Goal: Task Accomplishment & Management: Manage account settings

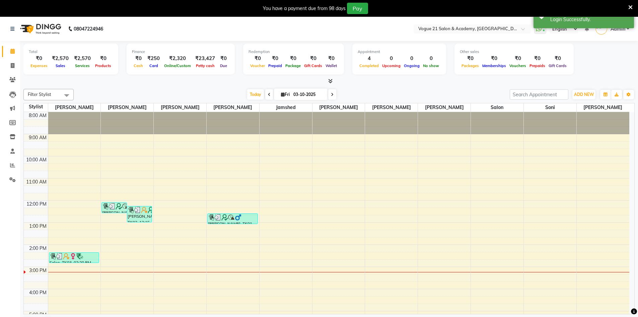
click at [630, 7] on icon at bounding box center [631, 7] width 4 height 6
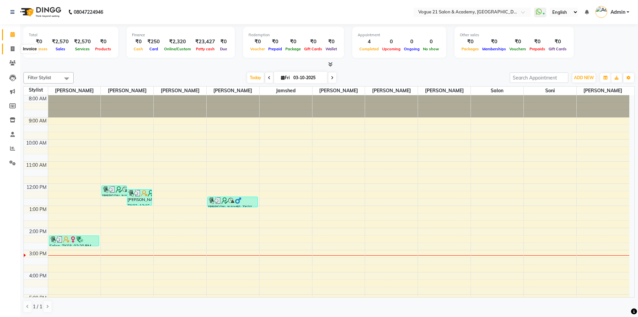
click at [13, 52] on span at bounding box center [13, 49] width 12 height 8
select select "service"
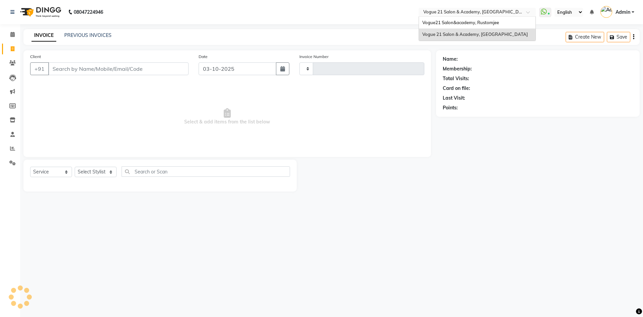
click at [473, 11] on input "text" at bounding box center [470, 12] width 97 height 7
click at [472, 18] on div "Vogue21 Salon&academy, Rustomjee" at bounding box center [477, 23] width 117 height 12
type input "2966"
select select "4433"
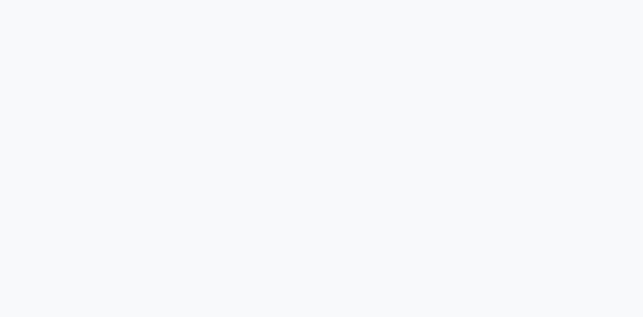
select select "8171"
select select "service"
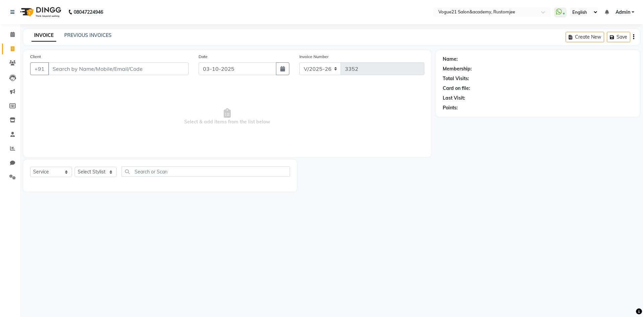
click at [108, 70] on input "Client" at bounding box center [118, 68] width 140 height 13
type input "k"
click at [101, 38] on div "PREVIOUS INVOICES" at bounding box center [87, 35] width 47 height 7
click at [105, 38] on link "PREVIOUS INVOICES" at bounding box center [87, 35] width 47 height 6
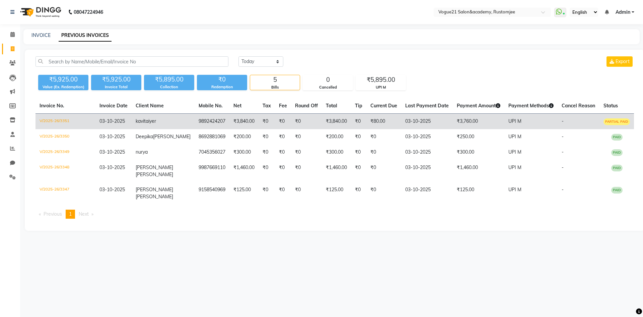
click at [291, 121] on td "₹0" at bounding box center [306, 122] width 31 height 16
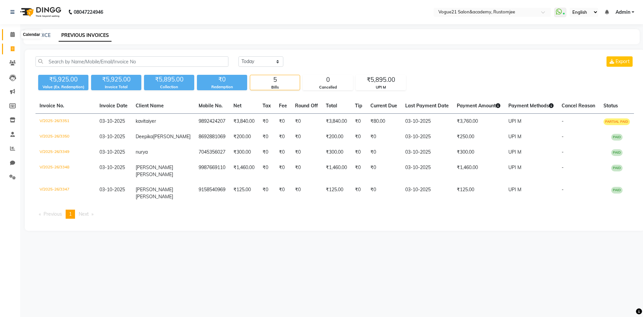
click at [8, 35] on span at bounding box center [13, 35] width 12 height 8
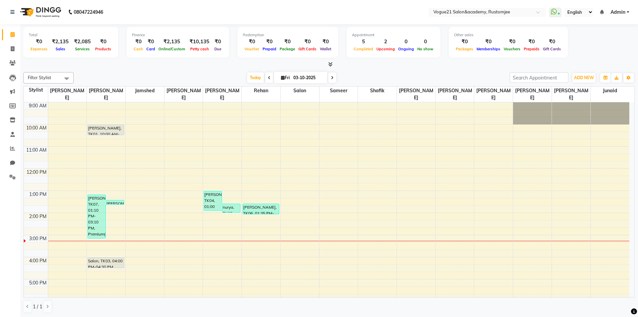
click at [611, 15] on ul "WhatsApp Status ✕ Status: Connected Most Recent Message: 03-10-2025 03:12 PM Re…" at bounding box center [591, 12] width 83 height 9
click at [612, 14] on span "Admin" at bounding box center [618, 12] width 15 height 7
click at [601, 50] on link "Sign out" at bounding box center [595, 46] width 61 height 10
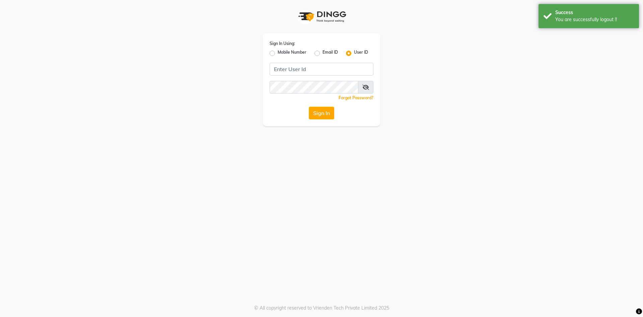
click at [278, 55] on label "Mobile Number" at bounding box center [292, 53] width 29 height 8
click at [278, 54] on input "Mobile Number" at bounding box center [280, 51] width 4 height 4
radio input "true"
radio input "false"
drag, startPoint x: 301, startPoint y: 64, endPoint x: 410, endPoint y: 68, distance: 109.3
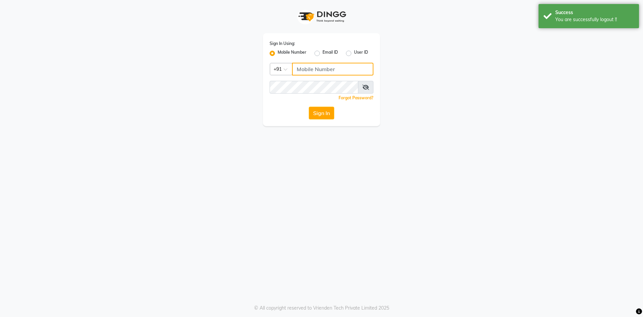
click at [315, 67] on input "Username" at bounding box center [332, 69] width 81 height 13
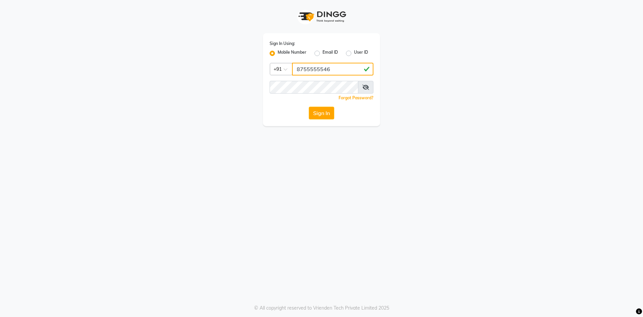
type input "8755555546"
click at [364, 86] on icon at bounding box center [366, 86] width 7 height 5
click at [322, 114] on button "Sign In" at bounding box center [321, 113] width 25 height 13
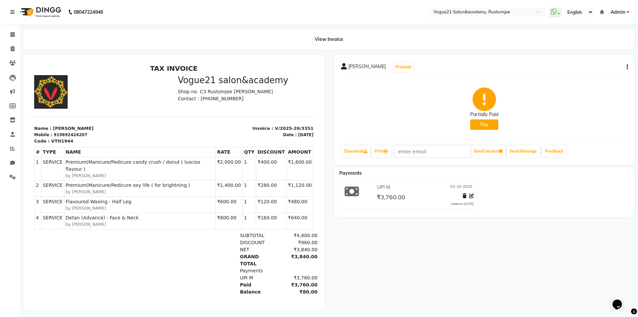
click at [628, 67] on icon "button" at bounding box center [627, 67] width 1 height 0
click at [601, 76] on div "Edit Invoice" at bounding box center [594, 75] width 46 height 8
select select "service"
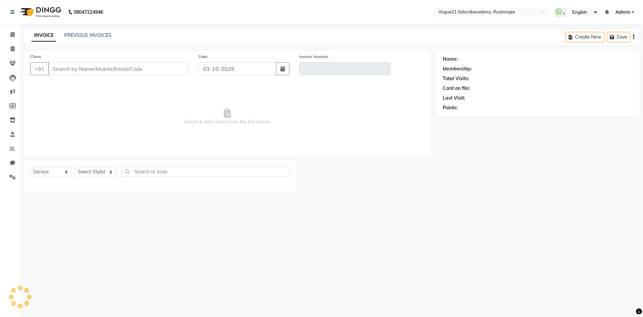
type input "9892424207"
type input "V/2025-26/3351"
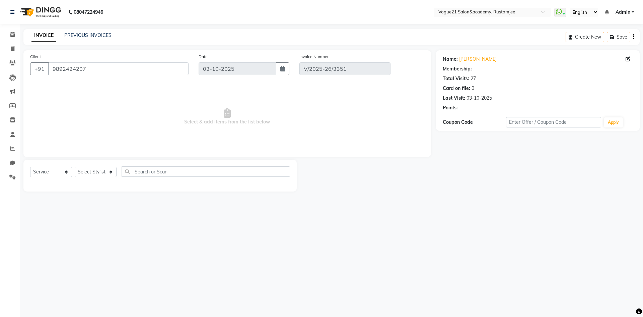
select select "select"
select select "1: Object"
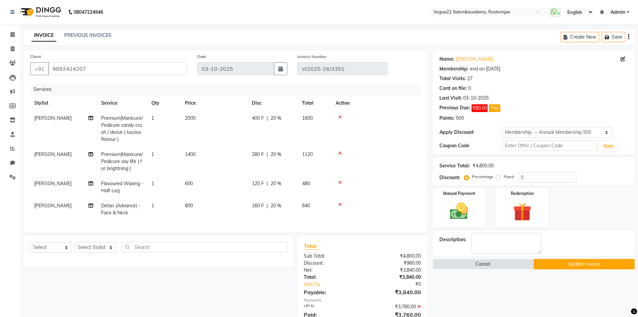
type input "20"
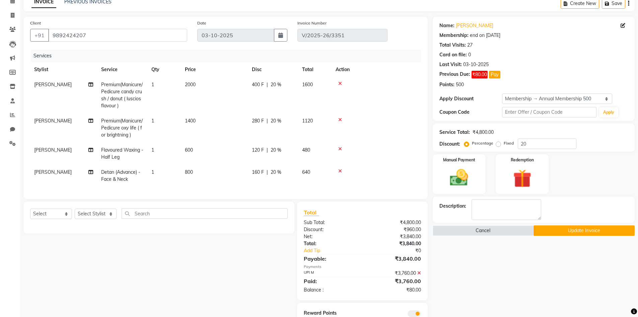
scroll to position [65, 0]
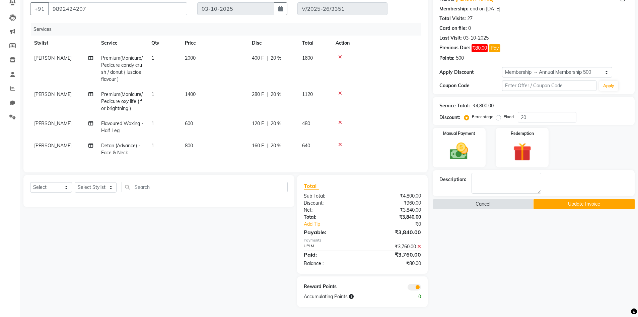
click at [419, 245] on icon at bounding box center [420, 246] width 4 height 5
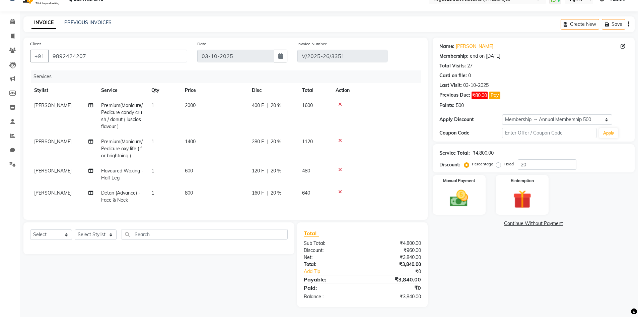
click at [340, 189] on icon at bounding box center [340, 191] width 4 height 5
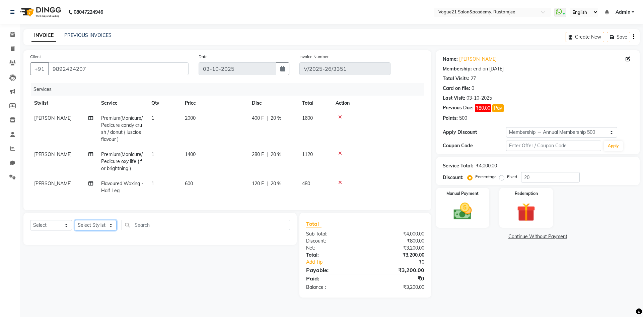
click at [88, 230] on select "Select Stylist aahil Aatish Survase alicia anju soni Jamshed junaid Pooja yadav…" at bounding box center [96, 225] width 42 height 10
select select "76929"
click at [75, 225] on select "Select Stylist aahil Aatish Survase alicia anju soni Jamshed junaid Pooja yadav…" at bounding box center [96, 225] width 42 height 10
click at [61, 230] on select "Select Service Product Membership Package Voucher Prepaid Gift Card" at bounding box center [51, 225] width 42 height 10
select select "service"
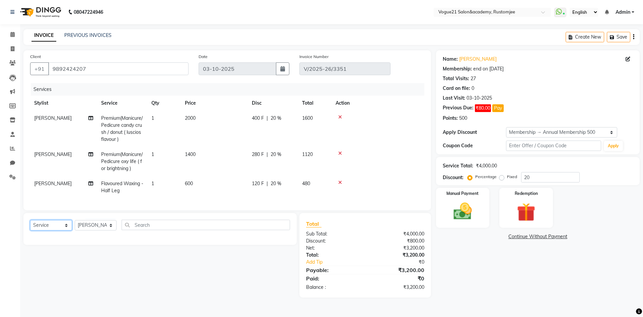
click at [30, 225] on select "Select Service Product Membership Package Voucher Prepaid Gift Card" at bounding box center [51, 225] width 42 height 10
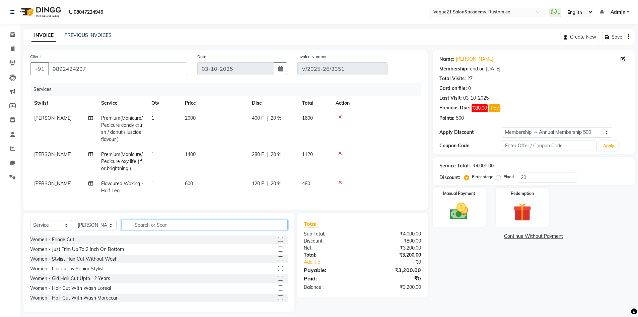
click at [169, 227] on input "text" at bounding box center [205, 225] width 166 height 10
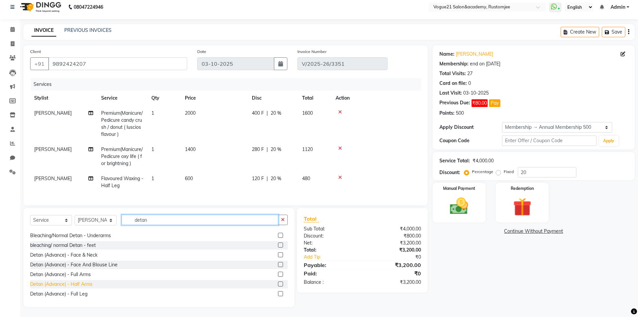
scroll to position [101, 0]
type input "detan"
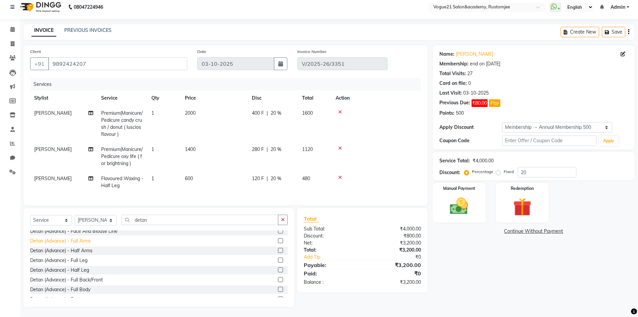
click at [84, 242] on div "Detan (Advance) - Full Arms" at bounding box center [60, 240] width 61 height 7
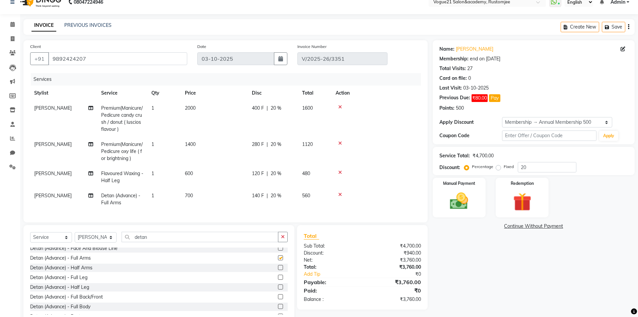
checkbox input "false"
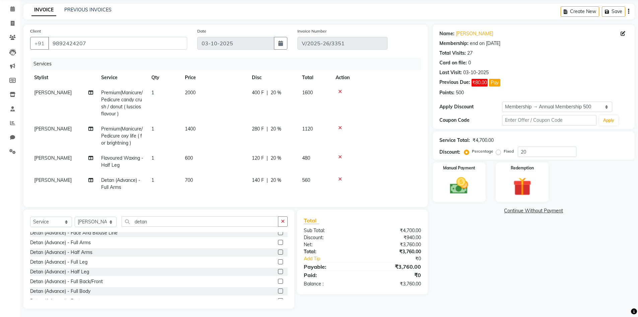
scroll to position [32, 0]
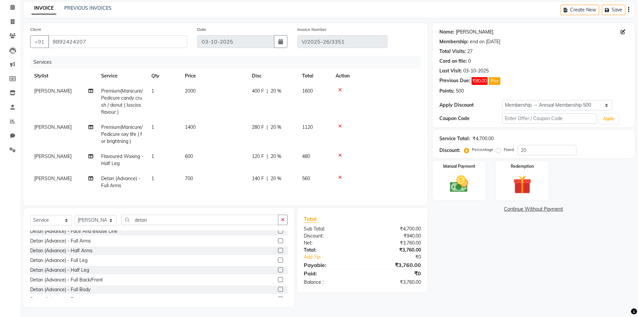
click at [466, 28] on link "Kavita Iyer" at bounding box center [475, 31] width 38 height 7
click at [456, 188] on img at bounding box center [459, 184] width 31 height 22
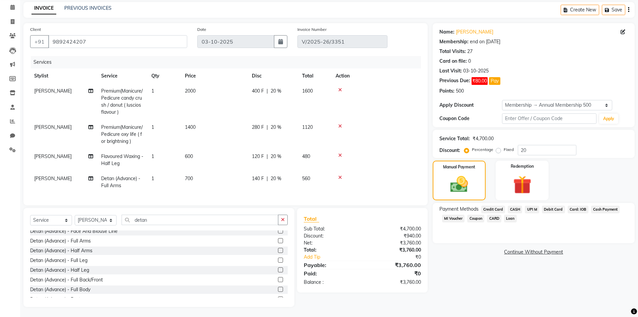
click at [536, 205] on span "UPI M" at bounding box center [532, 209] width 14 height 8
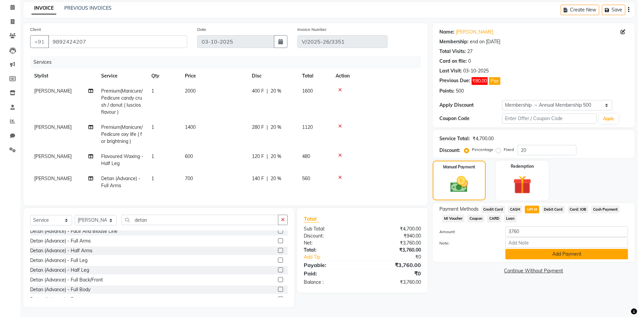
click at [512, 249] on button "Add Payment" at bounding box center [567, 254] width 123 height 10
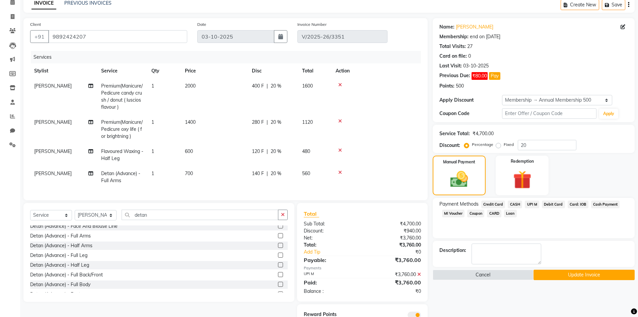
click at [551, 272] on button "Update Invoice" at bounding box center [584, 274] width 101 height 10
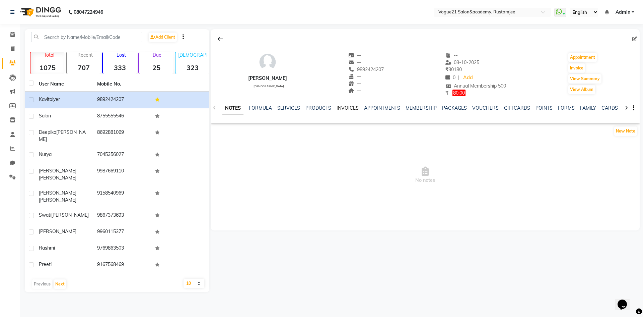
click at [347, 105] on link "INVOICES" at bounding box center [348, 108] width 22 height 6
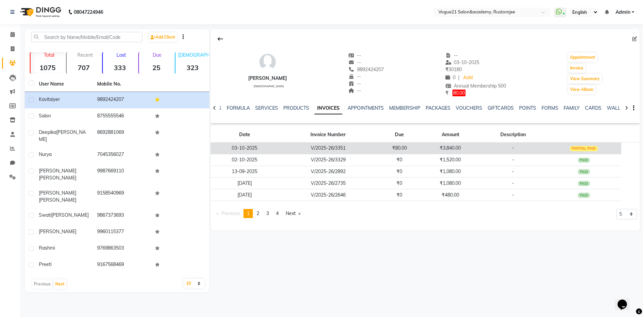
click at [373, 145] on td "V/2025-26/3351" at bounding box center [328, 148] width 99 height 12
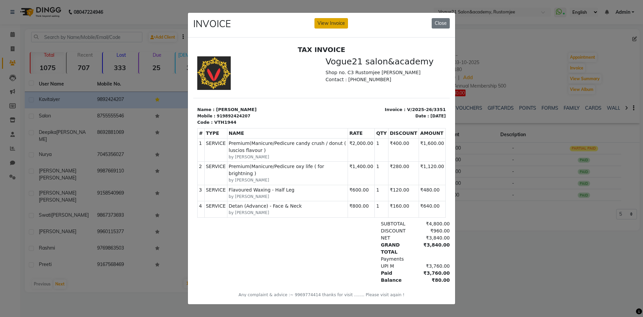
click at [331, 23] on button "View Invoice" at bounding box center [332, 23] width 34 height 10
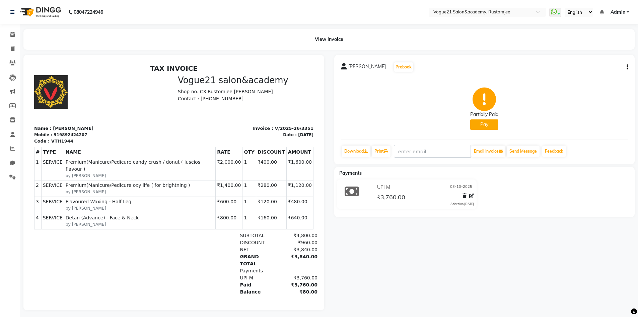
click at [626, 68] on button "button" at bounding box center [626, 67] width 4 height 7
click at [596, 49] on div "Cancel Invoice" at bounding box center [594, 50] width 46 height 8
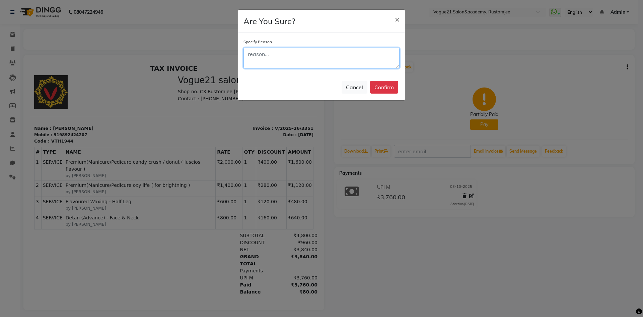
click at [361, 60] on textarea at bounding box center [322, 58] width 156 height 21
type textarea "wrong amount"
click at [384, 91] on button "Confirm" at bounding box center [384, 87] width 28 height 13
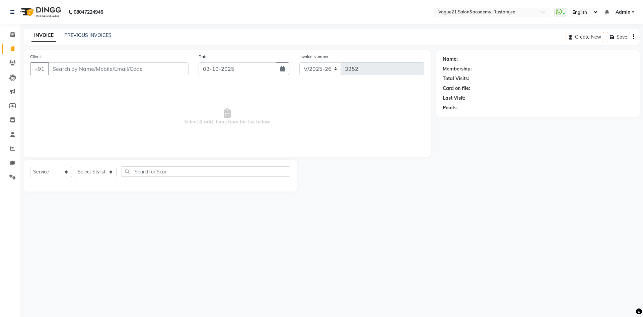
select select "8171"
select select "service"
